Goal: Transaction & Acquisition: Purchase product/service

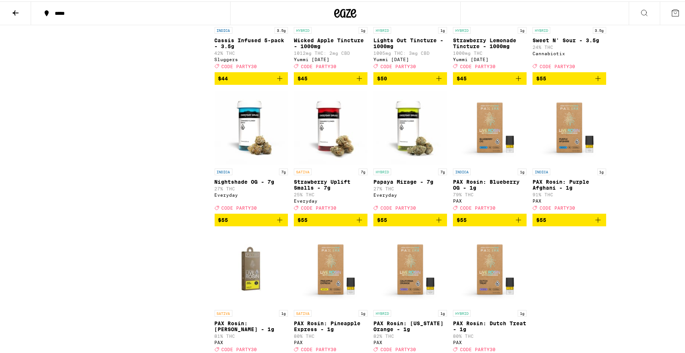
click at [17, 20] on button at bounding box center [15, 11] width 31 height 23
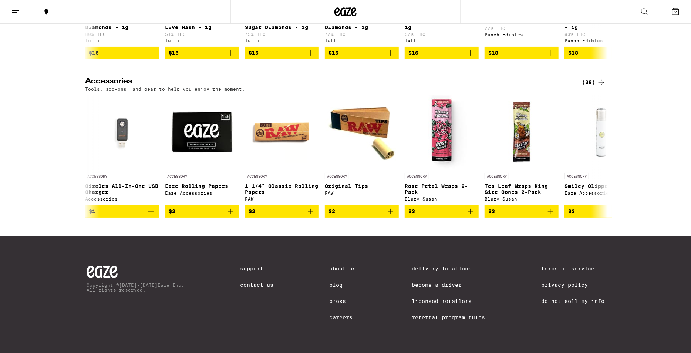
click at [28, 11] on button at bounding box center [15, 11] width 31 height 23
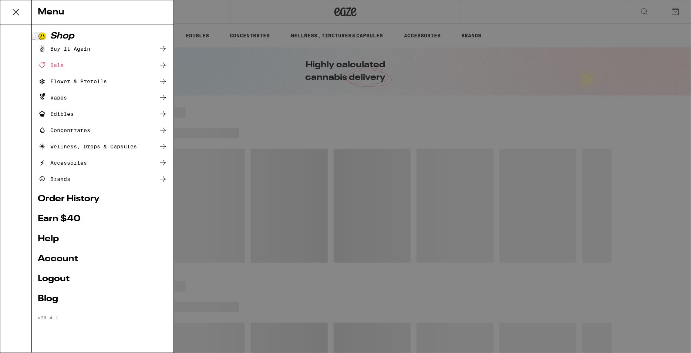
click at [254, 11] on div "Menu Shop Buy It Again Sale Flower & Prerolls Vapes Edibles Concentrates Wellne…" at bounding box center [345, 176] width 691 height 353
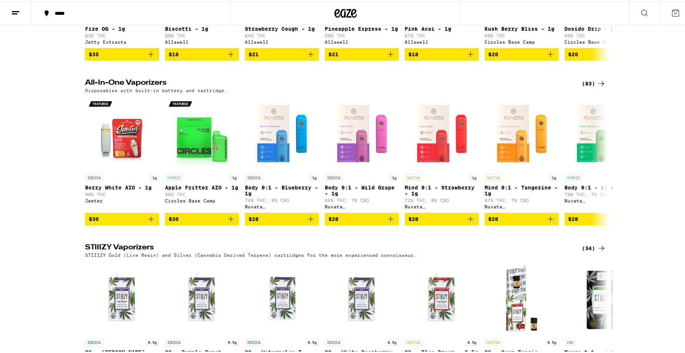
scroll to position [1191, 0]
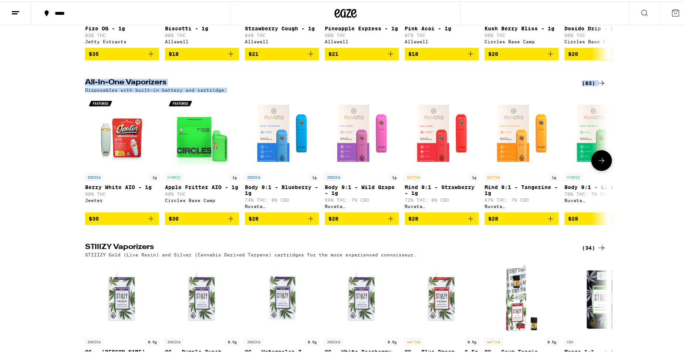
drag, startPoint x: 65, startPoint y: 90, endPoint x: 44, endPoint y: 147, distance: 60.5
click at [39, 141] on div "All-In-One Vaporizers (83) Disposables with built-in battery and cartridge. IND…" at bounding box center [345, 150] width 691 height 146
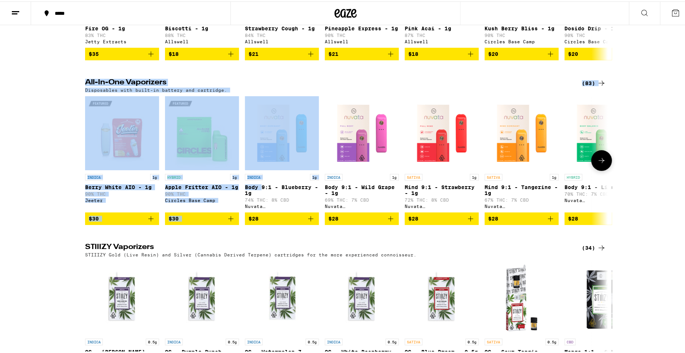
drag, startPoint x: 58, startPoint y: 101, endPoint x: 132, endPoint y: 193, distance: 118.2
click at [41, 131] on div "All-In-One Vaporizers (83) Disposables with built-in battery and cartridge. IND…" at bounding box center [345, 150] width 691 height 146
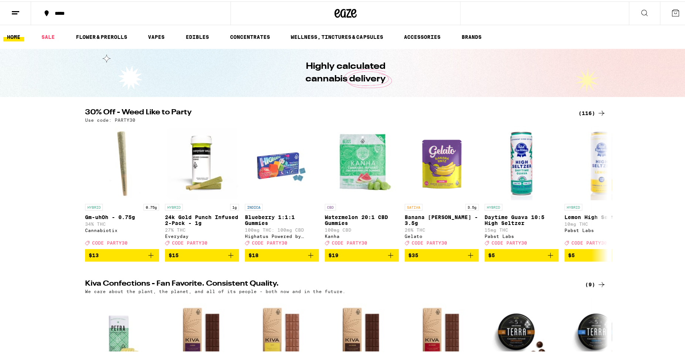
scroll to position [0, 0]
click at [159, 31] on link "VAPES" at bounding box center [156, 35] width 24 height 9
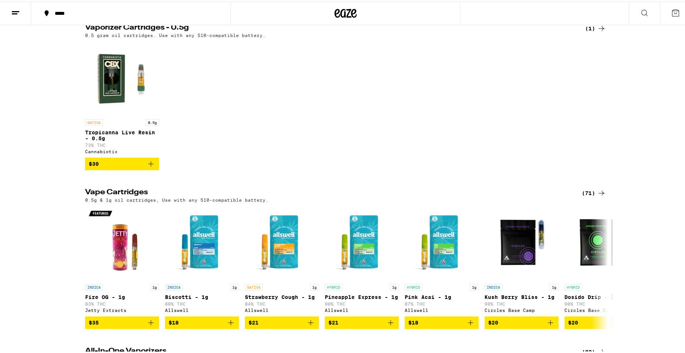
scroll to position [81, 0]
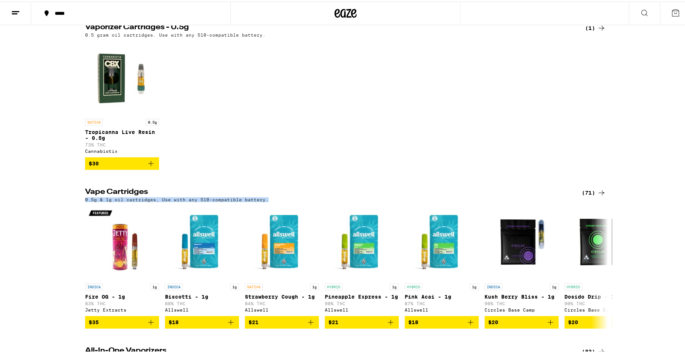
drag, startPoint x: 261, startPoint y: 200, endPoint x: 32, endPoint y: 202, distance: 229.3
click at [32, 202] on div "Vape Cartridges (71) 0.5g & 1g oil cartridges, Use with any 510-compatible batt…" at bounding box center [345, 257] width 691 height 140
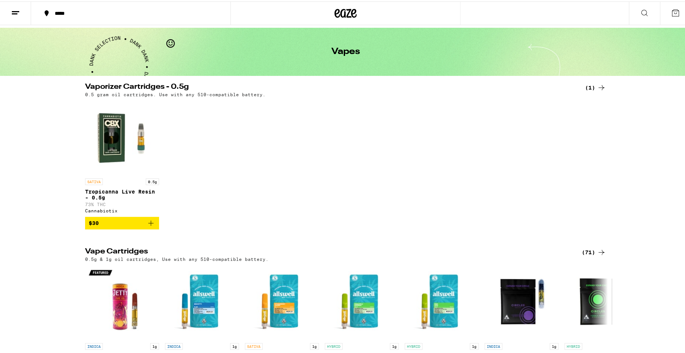
scroll to position [0, 0]
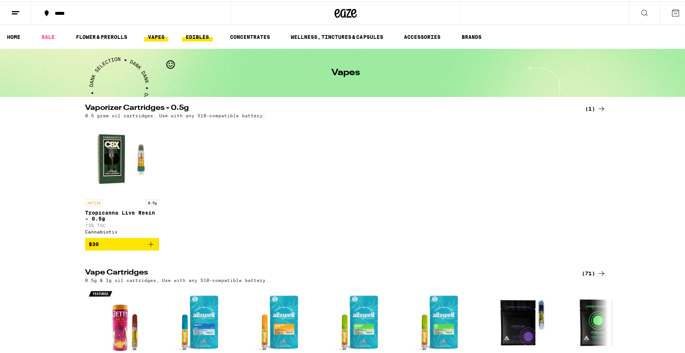
click at [188, 36] on link "EDIBLES" at bounding box center [197, 35] width 31 height 9
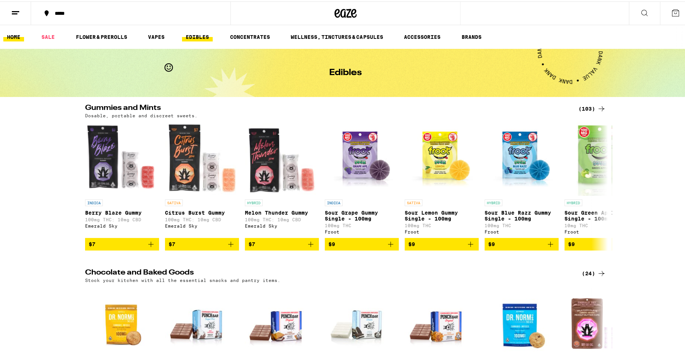
click at [17, 31] on link "HOME" at bounding box center [13, 35] width 21 height 9
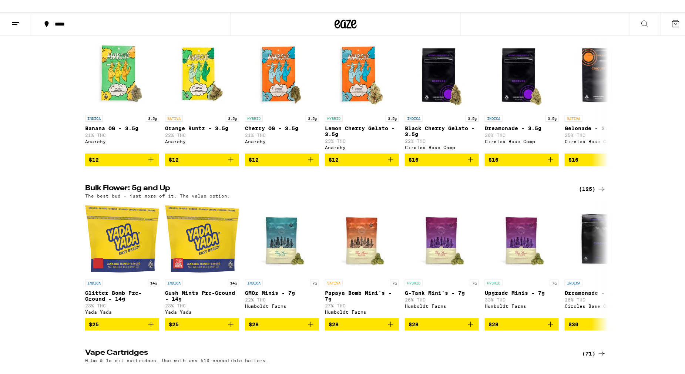
scroll to position [772, 0]
